Goal: Task Accomplishment & Management: Use online tool/utility

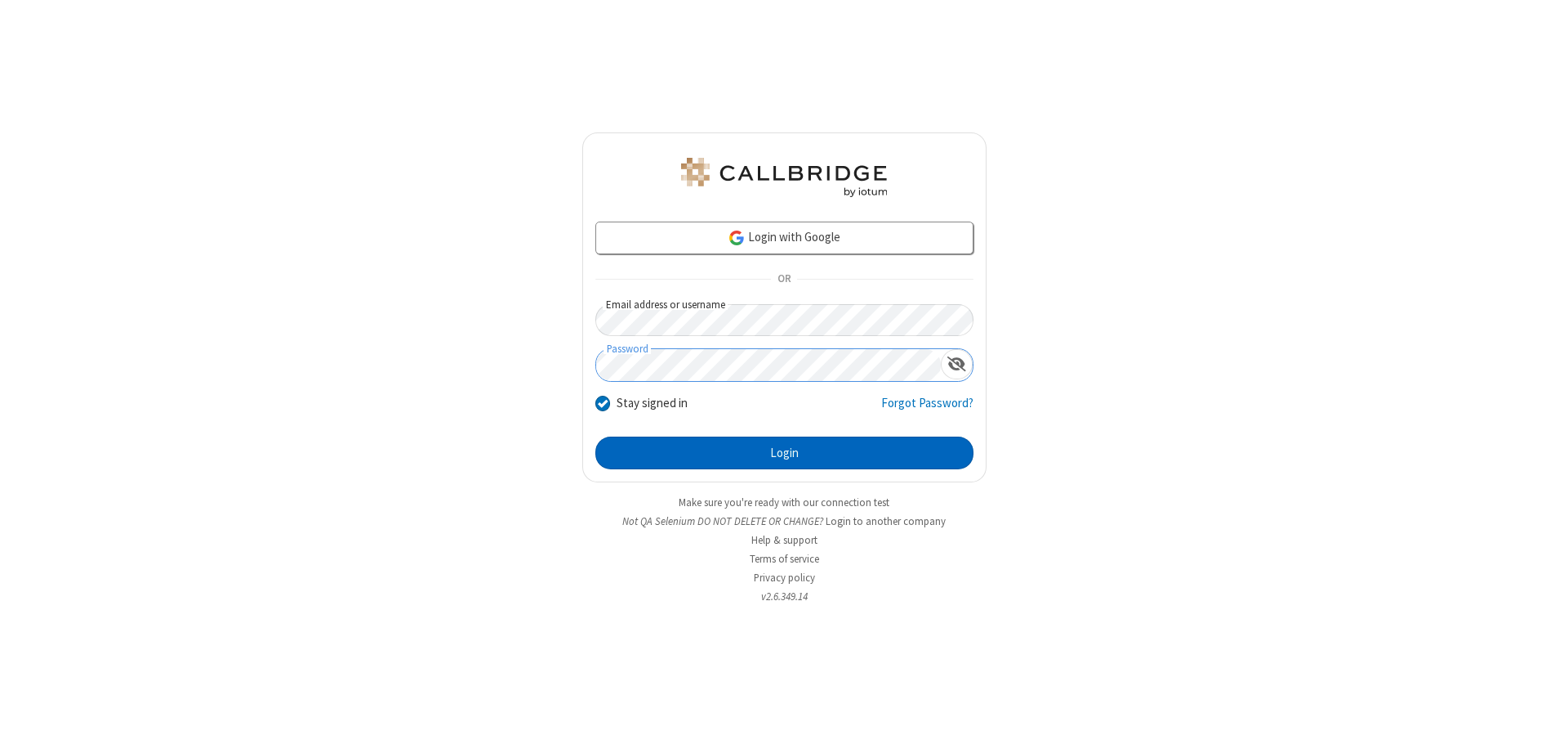
click at [784, 453] on button "Login" at bounding box center [784, 452] width 378 height 33
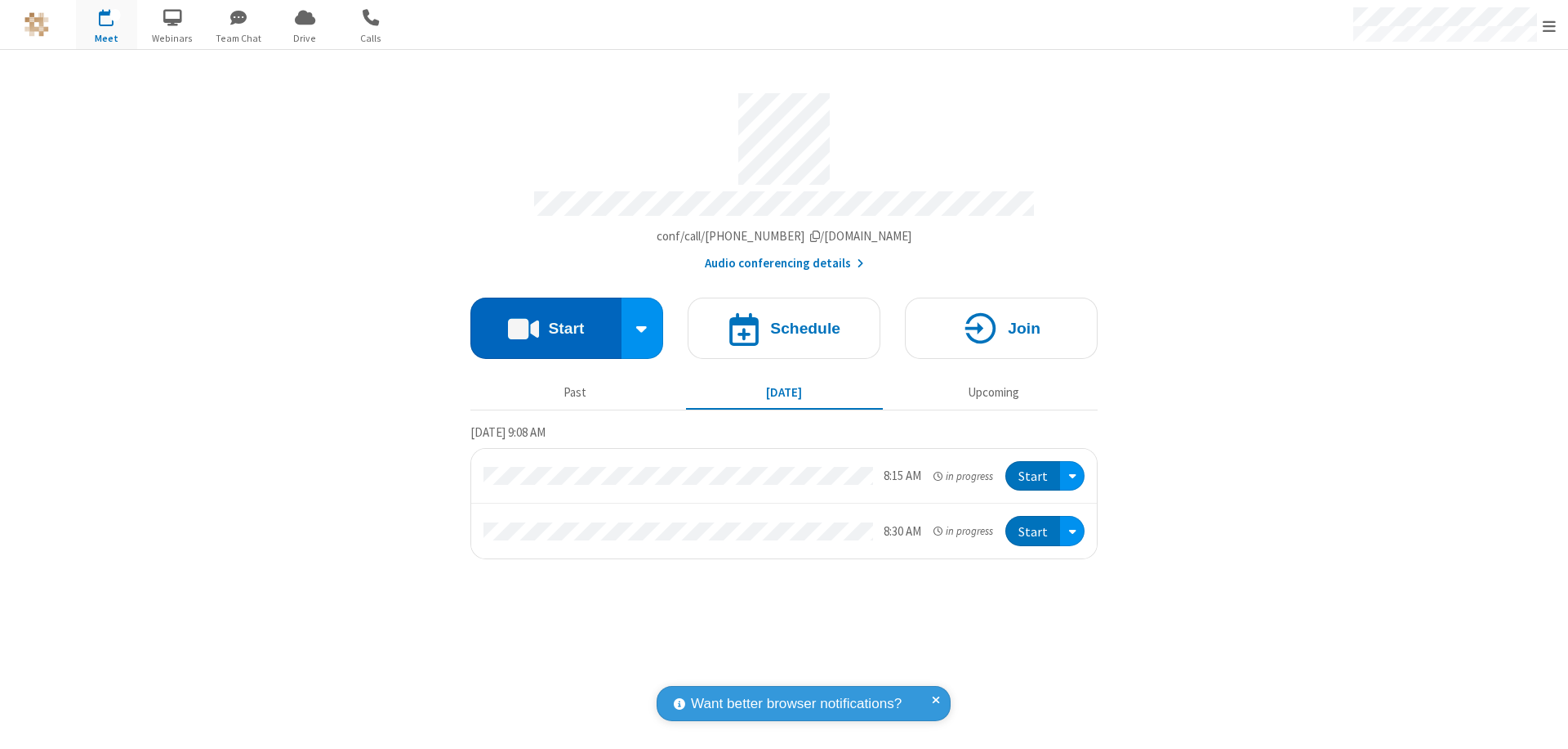
click at [546, 320] on button "Start" at bounding box center [546, 327] width 151 height 61
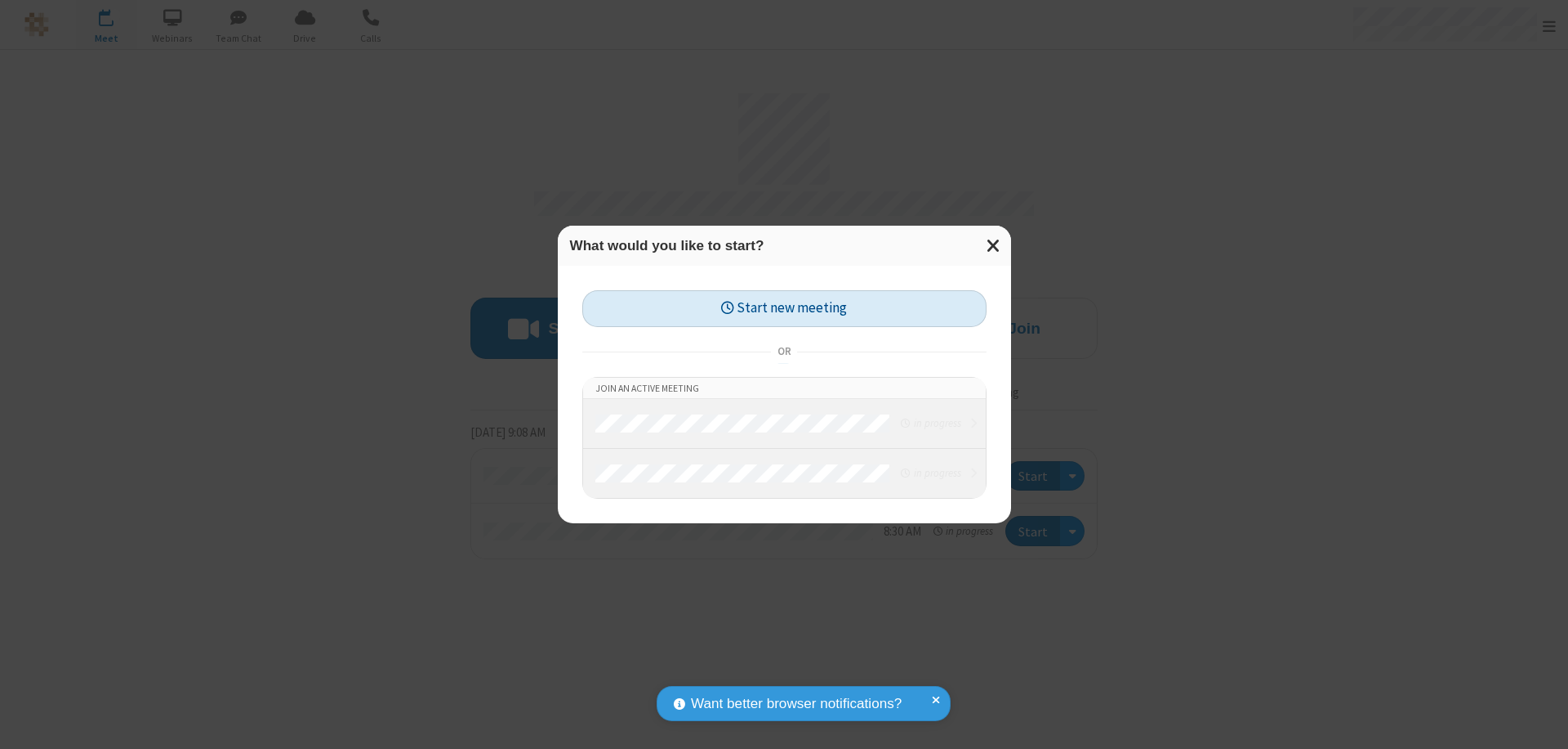
click at [784, 308] on button "Start new meeting" at bounding box center [784, 308] width 405 height 37
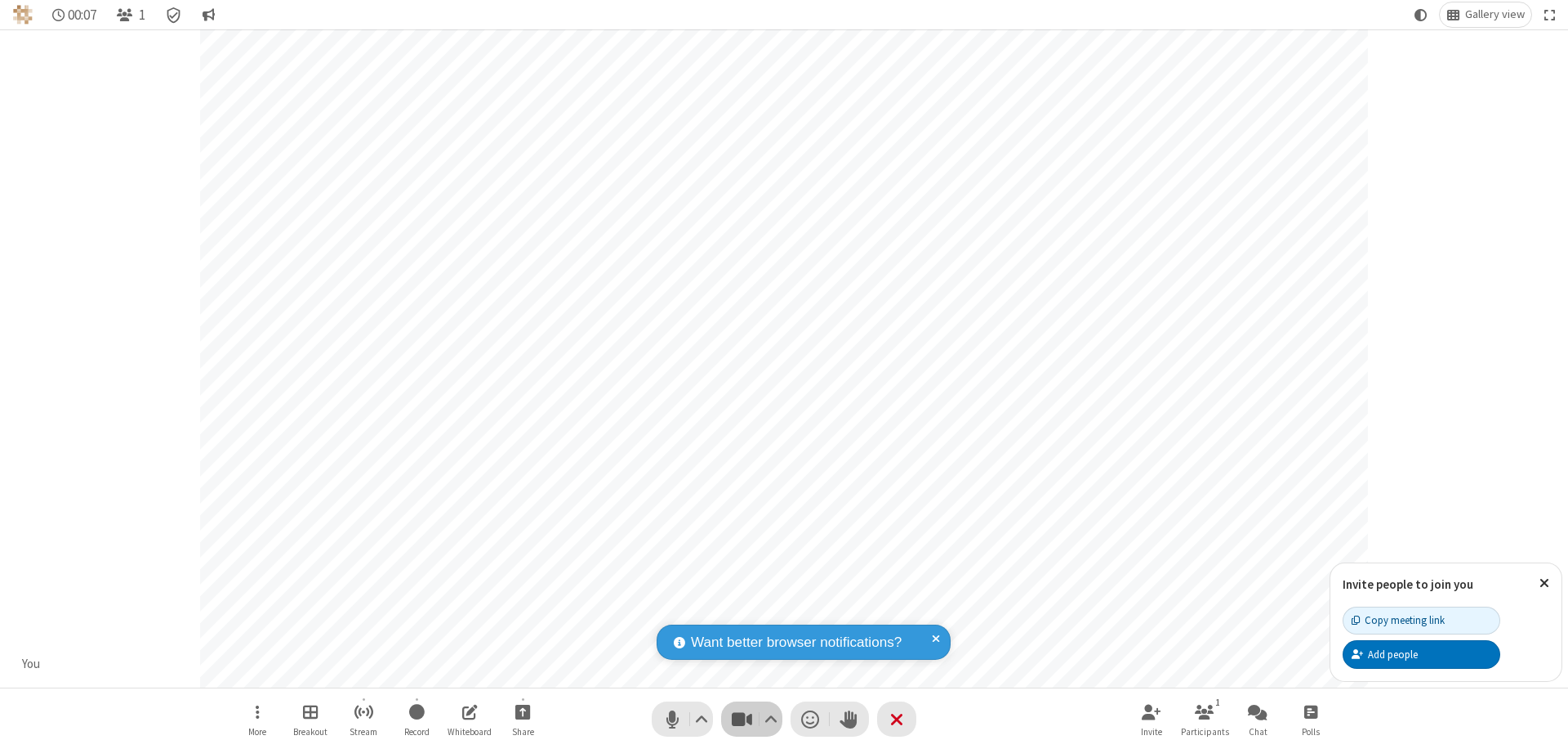
click at [742, 718] on span "Stop video (⌘+Shift+V)" at bounding box center [742, 719] width 25 height 24
click at [742, 718] on span "Start video (⌘+Shift+V)" at bounding box center [742, 719] width 25 height 24
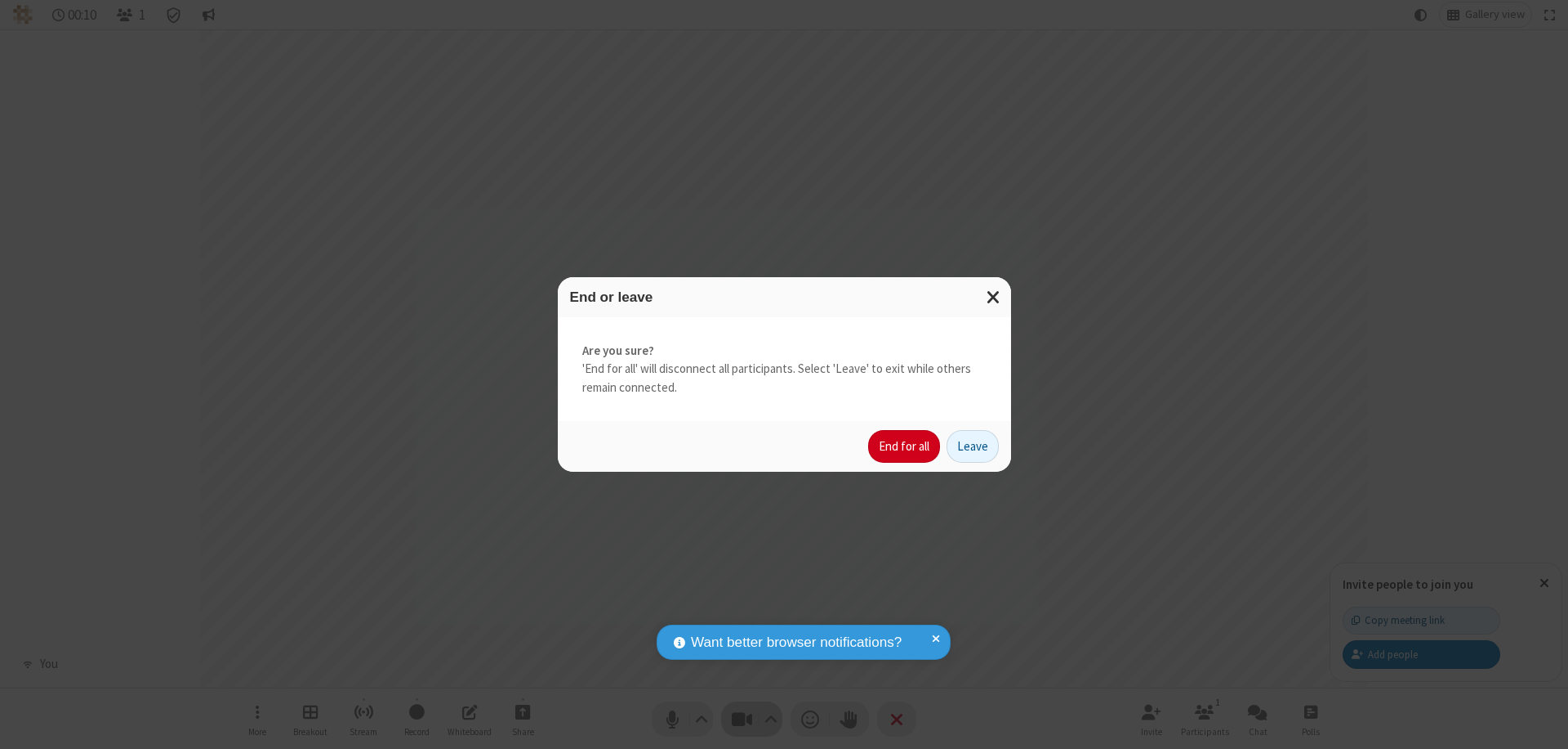
click at [904, 446] on button "End for all" at bounding box center [904, 446] width 72 height 33
